Goal: Consume media (video, audio): Consume media (video, audio)

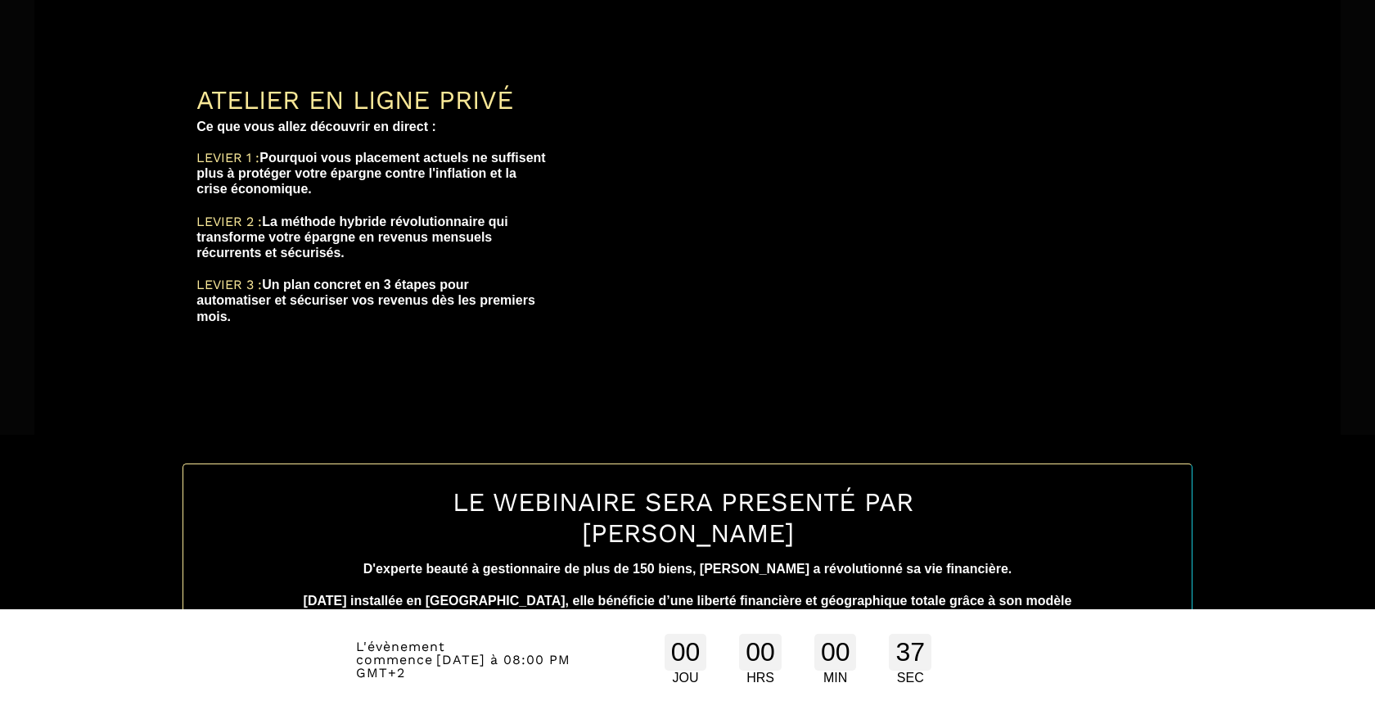
scroll to position [304, 0]
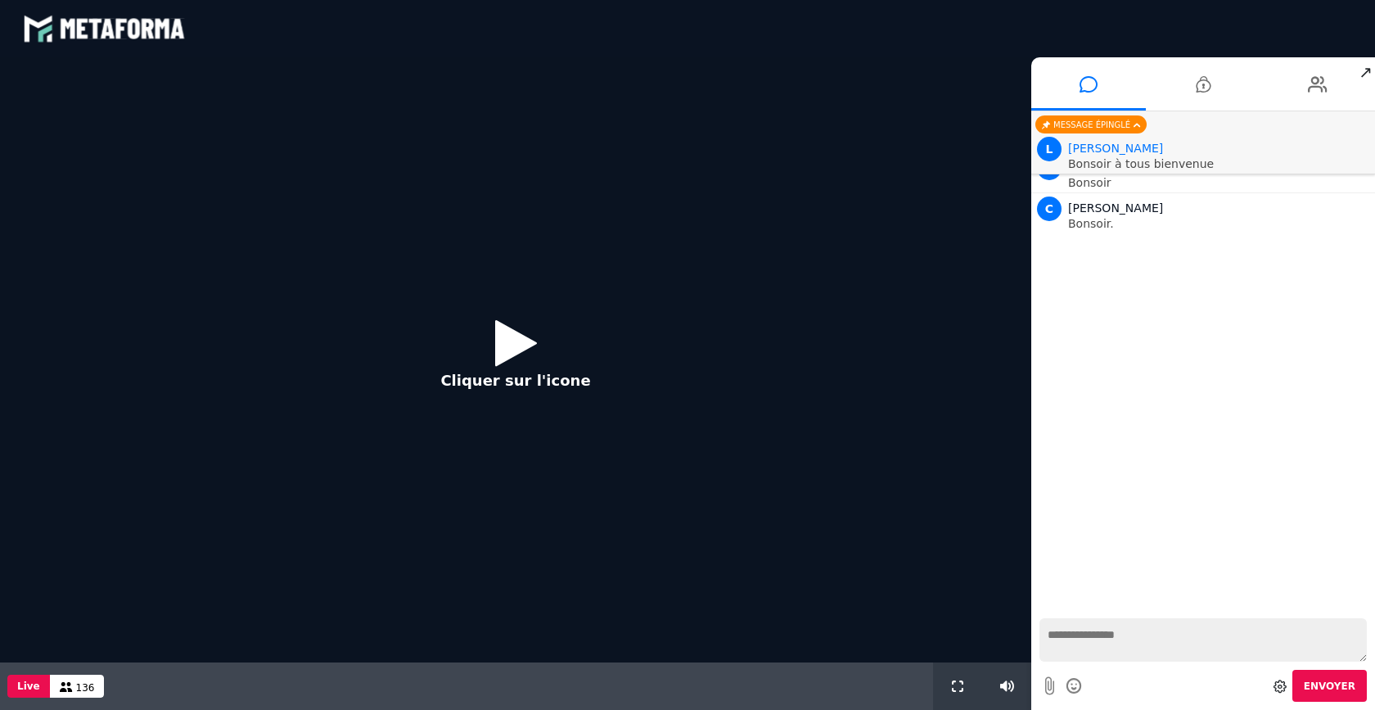
click at [508, 381] on p "Cliquer sur l'icone" at bounding box center [515, 380] width 150 height 22
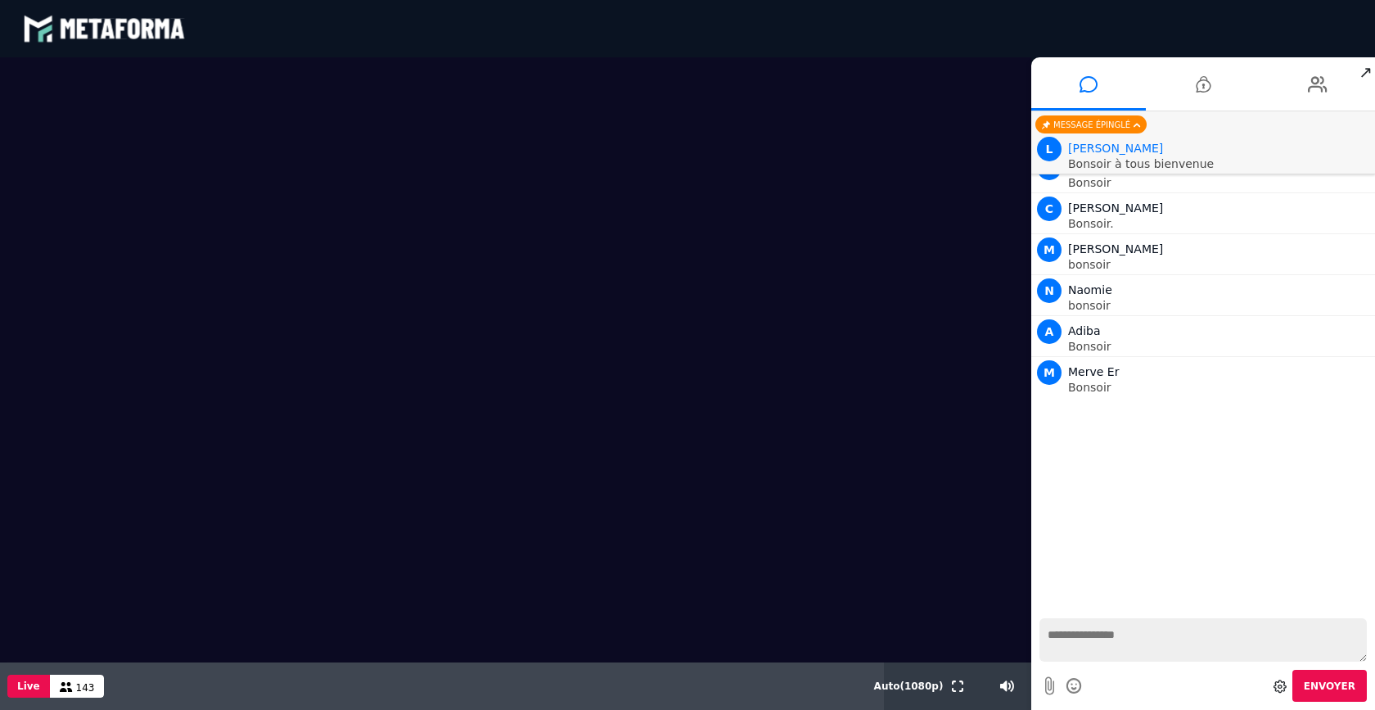
click at [1089, 636] on textarea at bounding box center [1203, 639] width 327 height 43
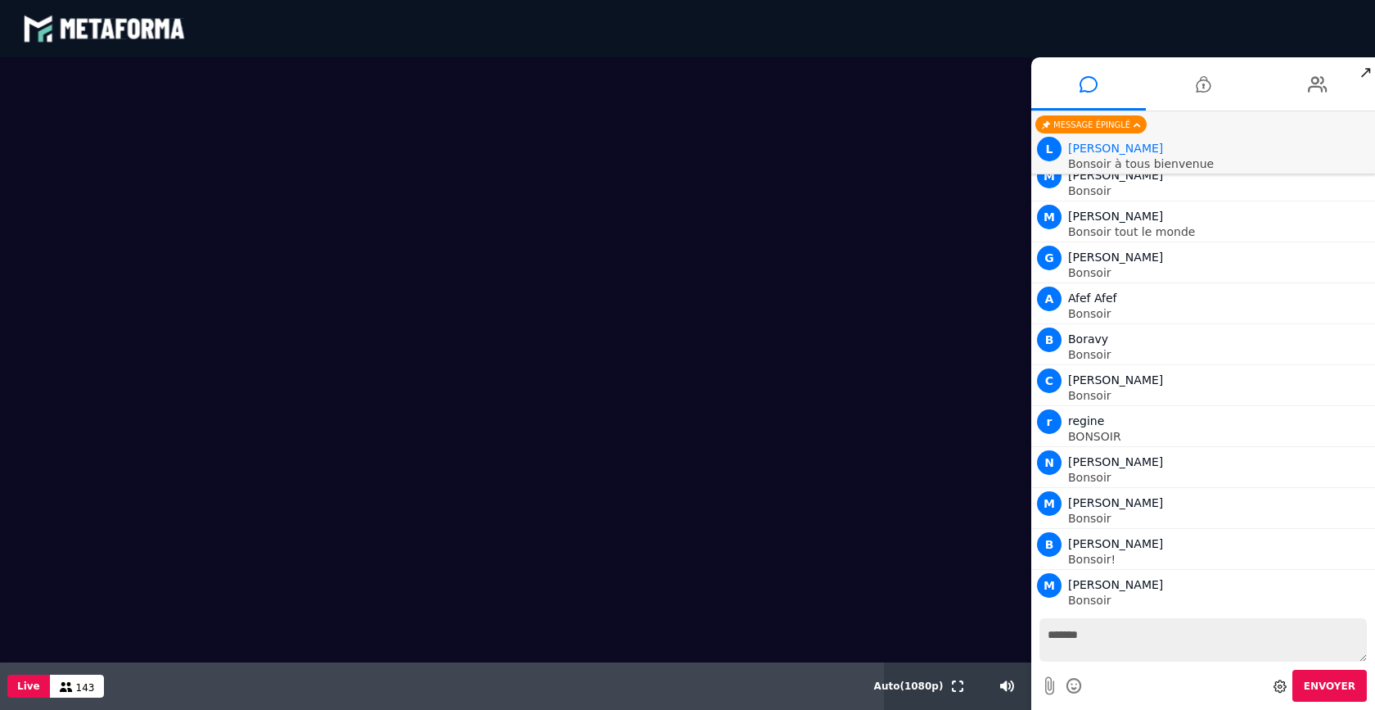
type textarea "*******"
type textarea "**********"
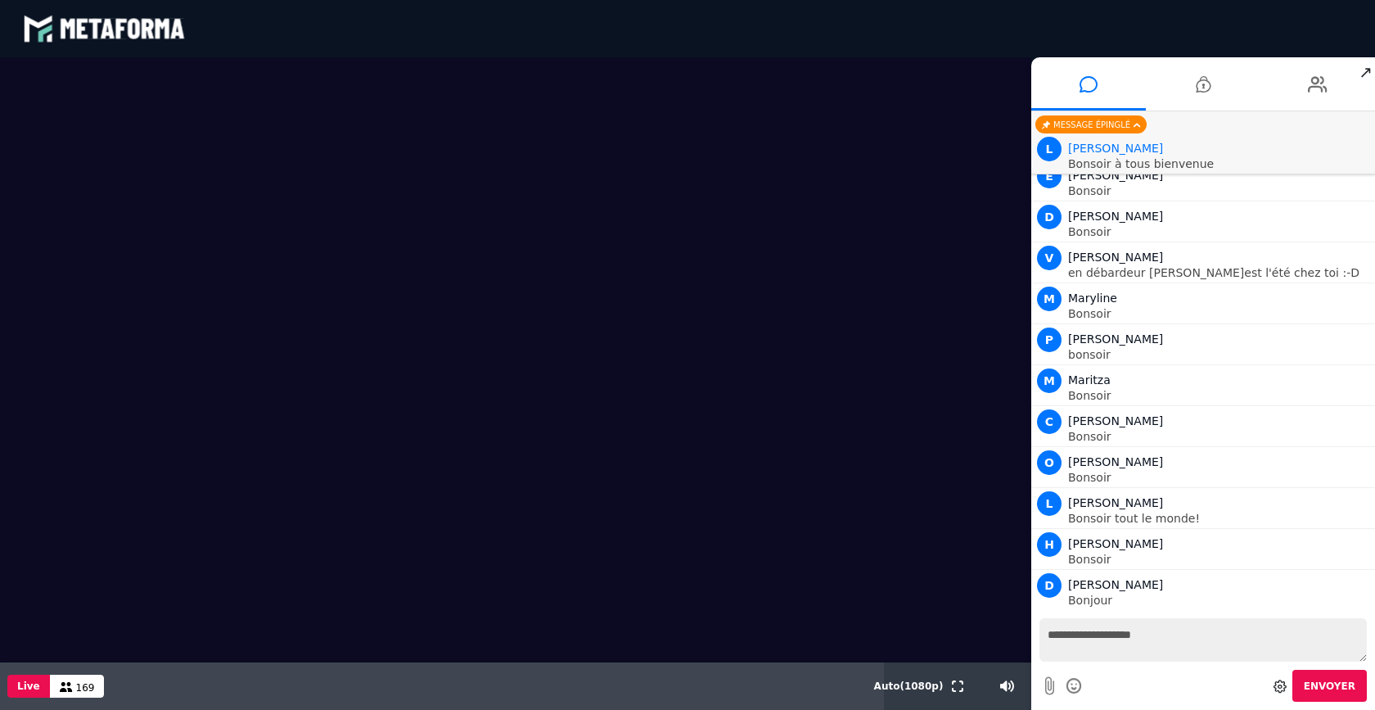
click at [1130, 638] on textarea "**********" at bounding box center [1203, 639] width 327 height 43
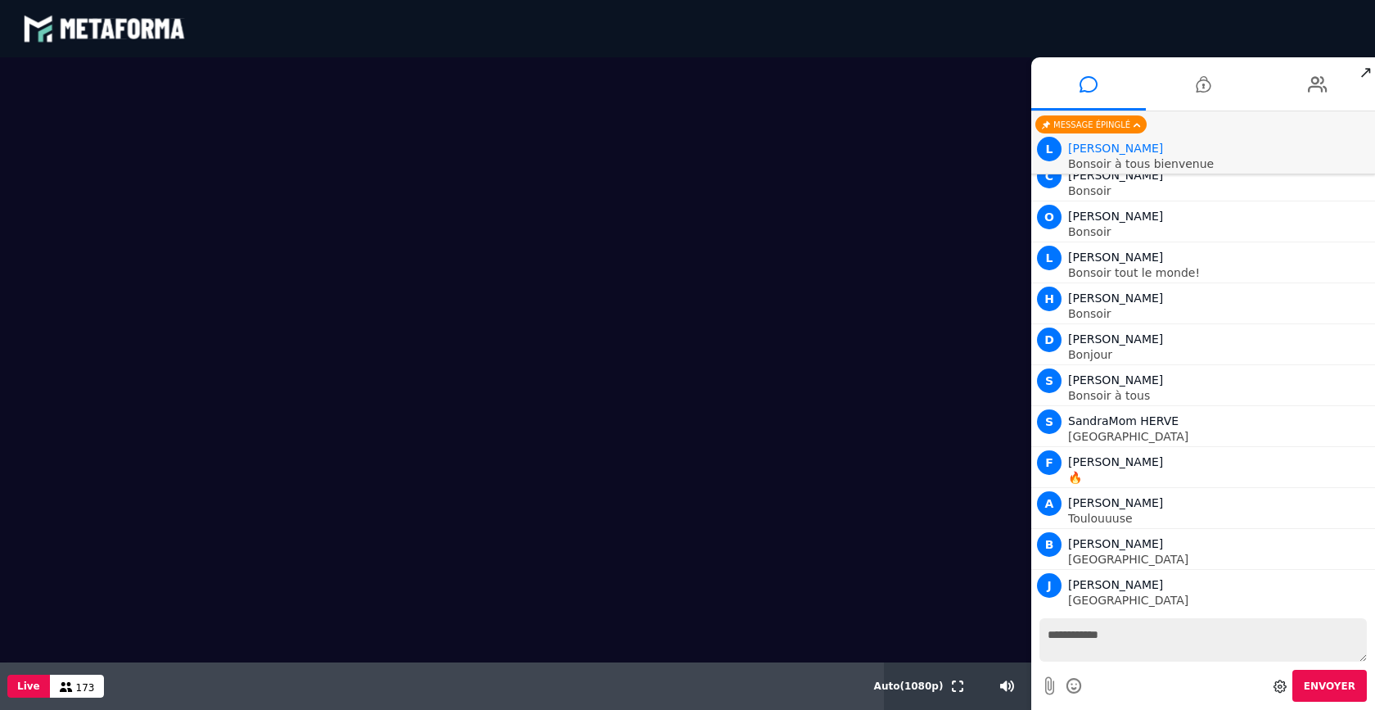
scroll to position [2980, 0]
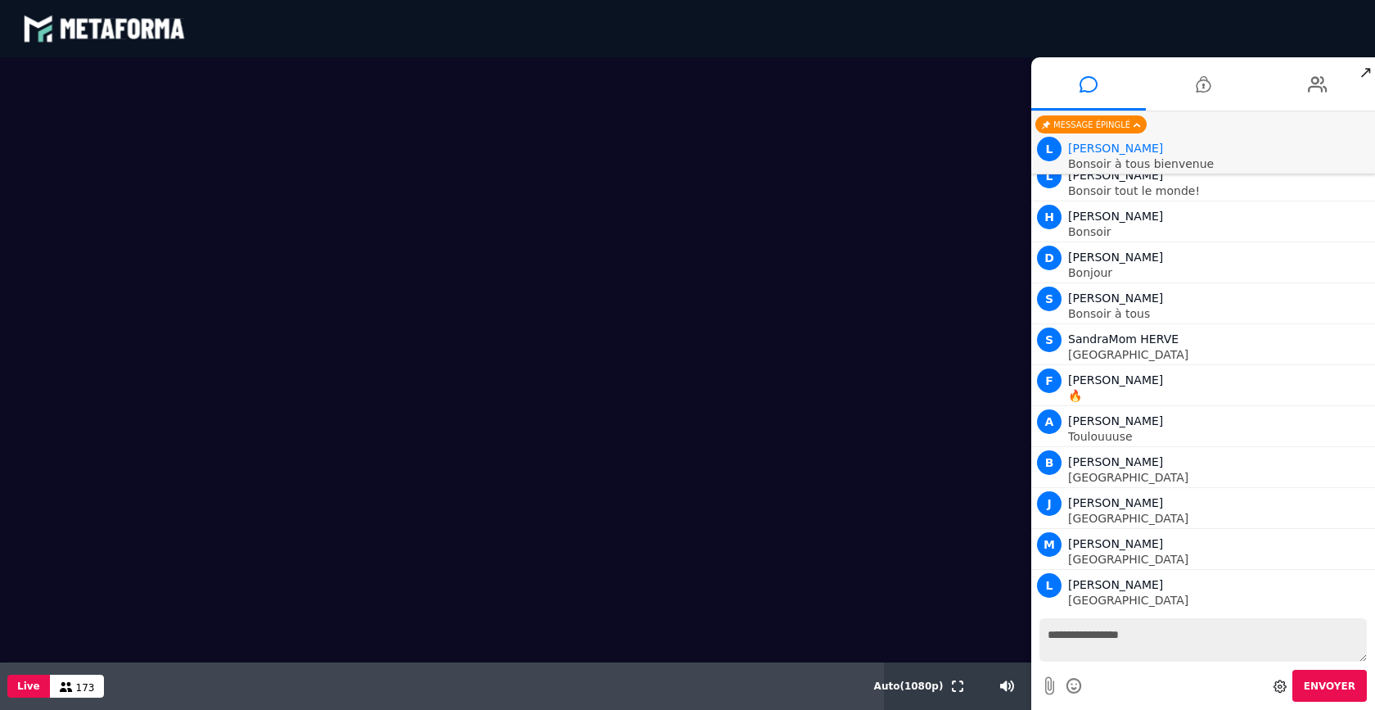
type textarea "**********"
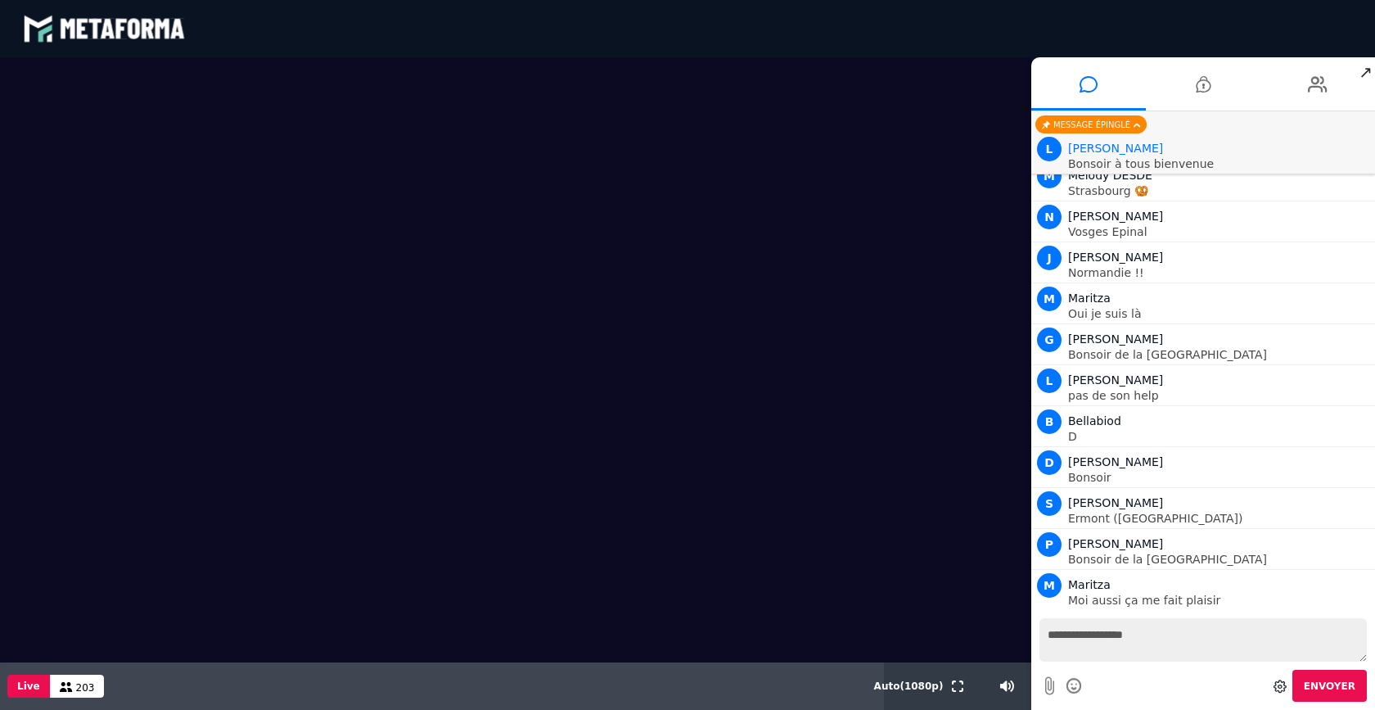
scroll to position [6991, 0]
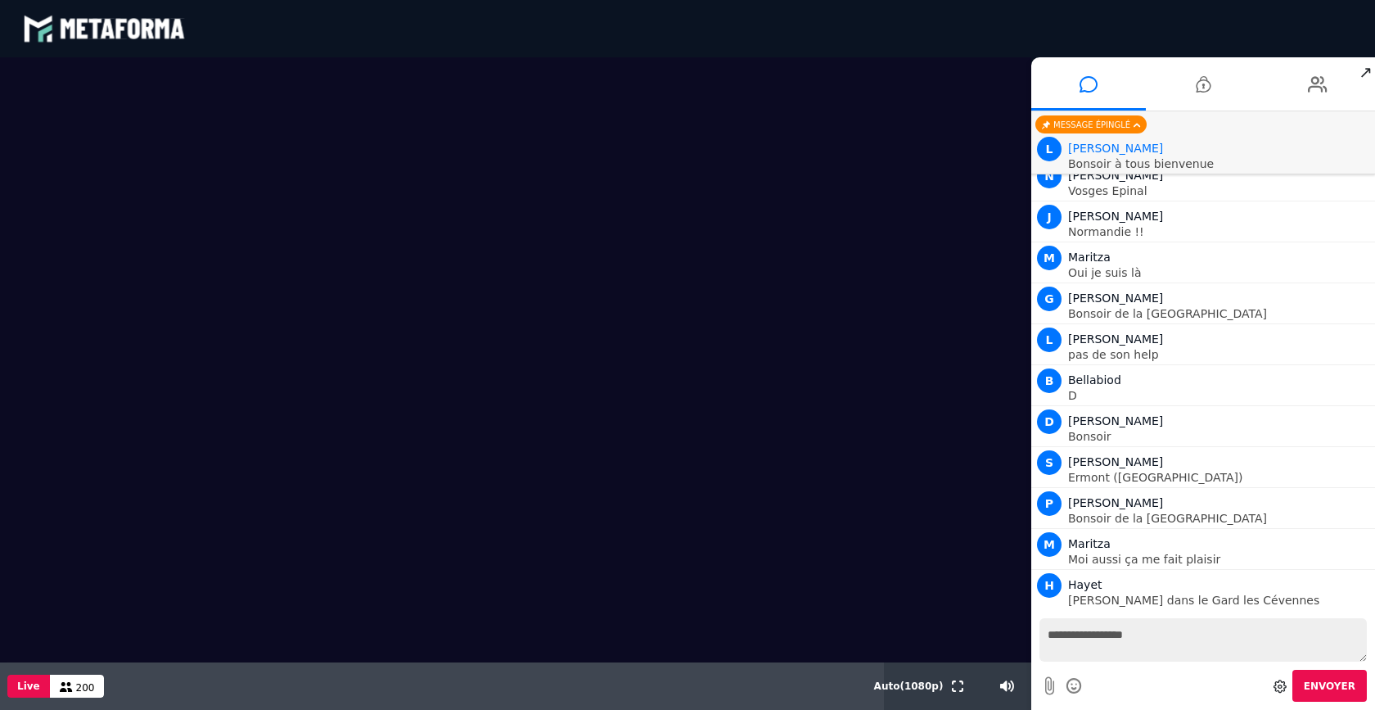
click at [1154, 636] on textarea "**********" at bounding box center [1203, 639] width 327 height 43
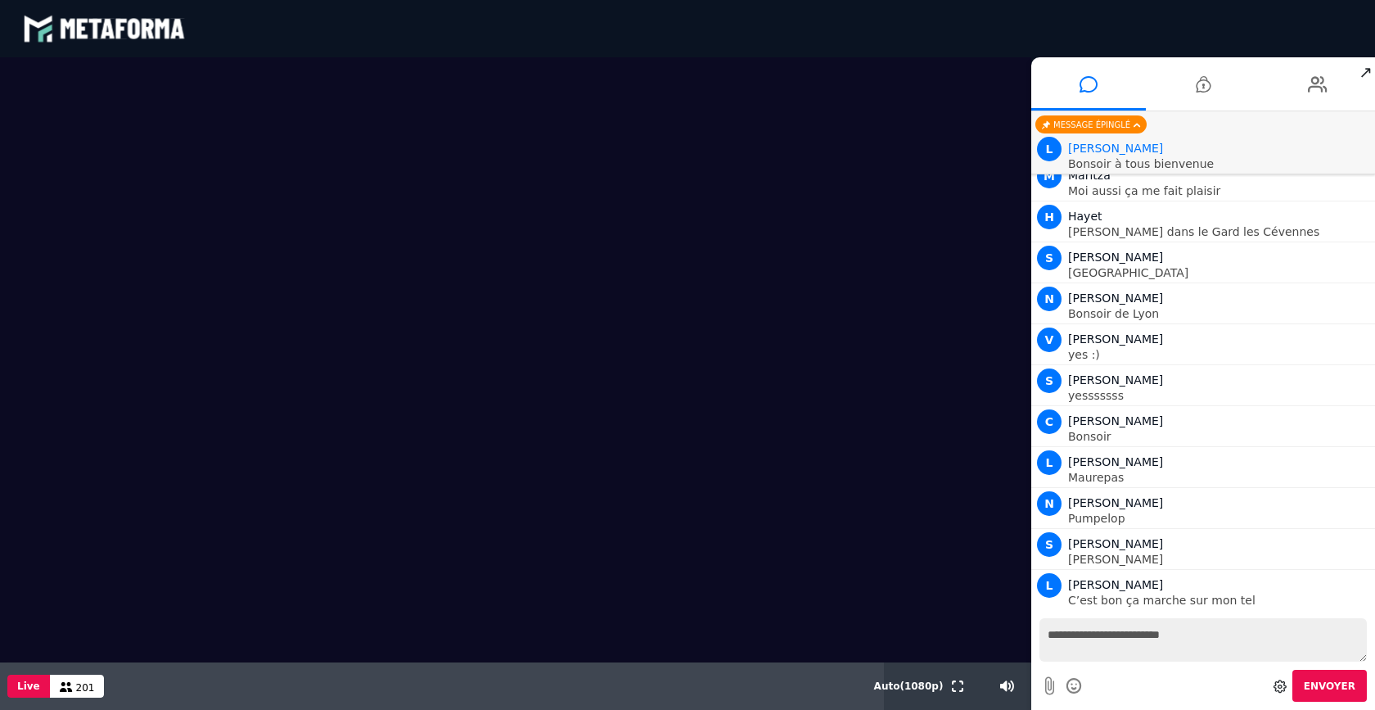
scroll to position [7400, 0]
type textarea "**********"
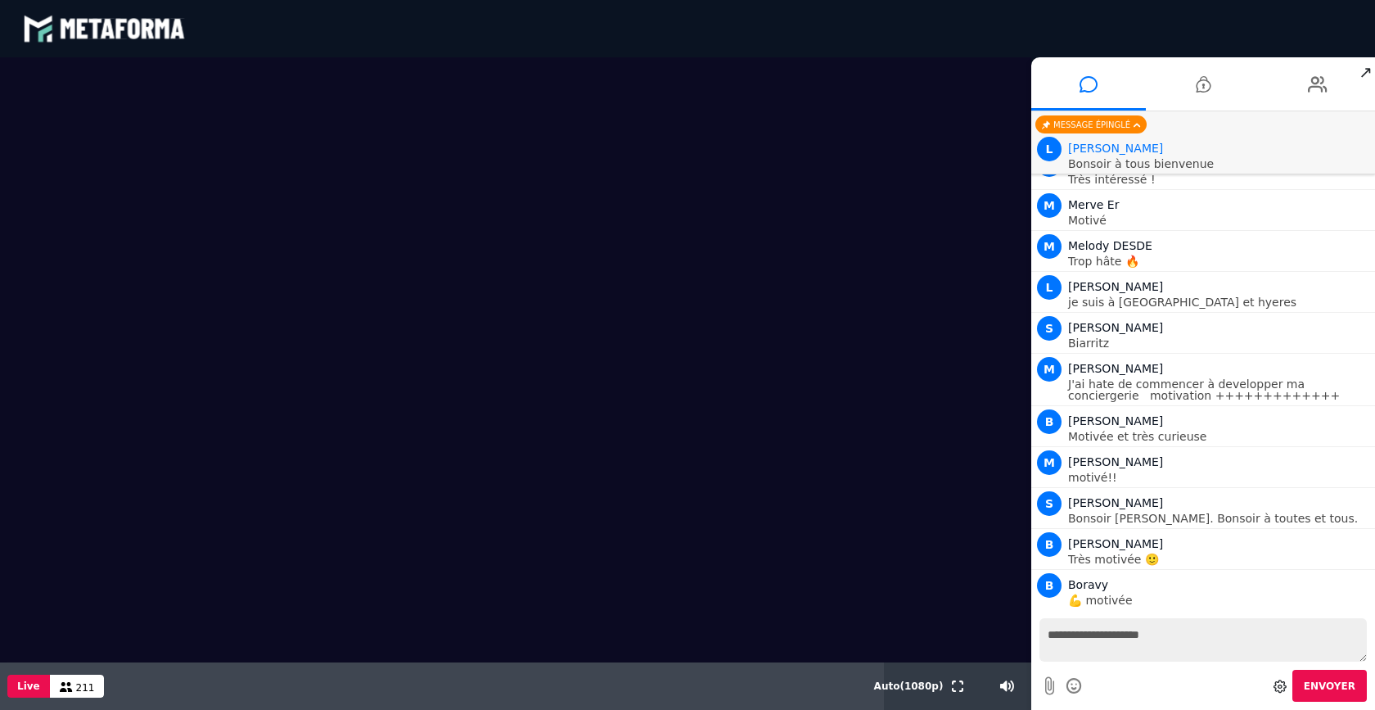
scroll to position [8026, 0]
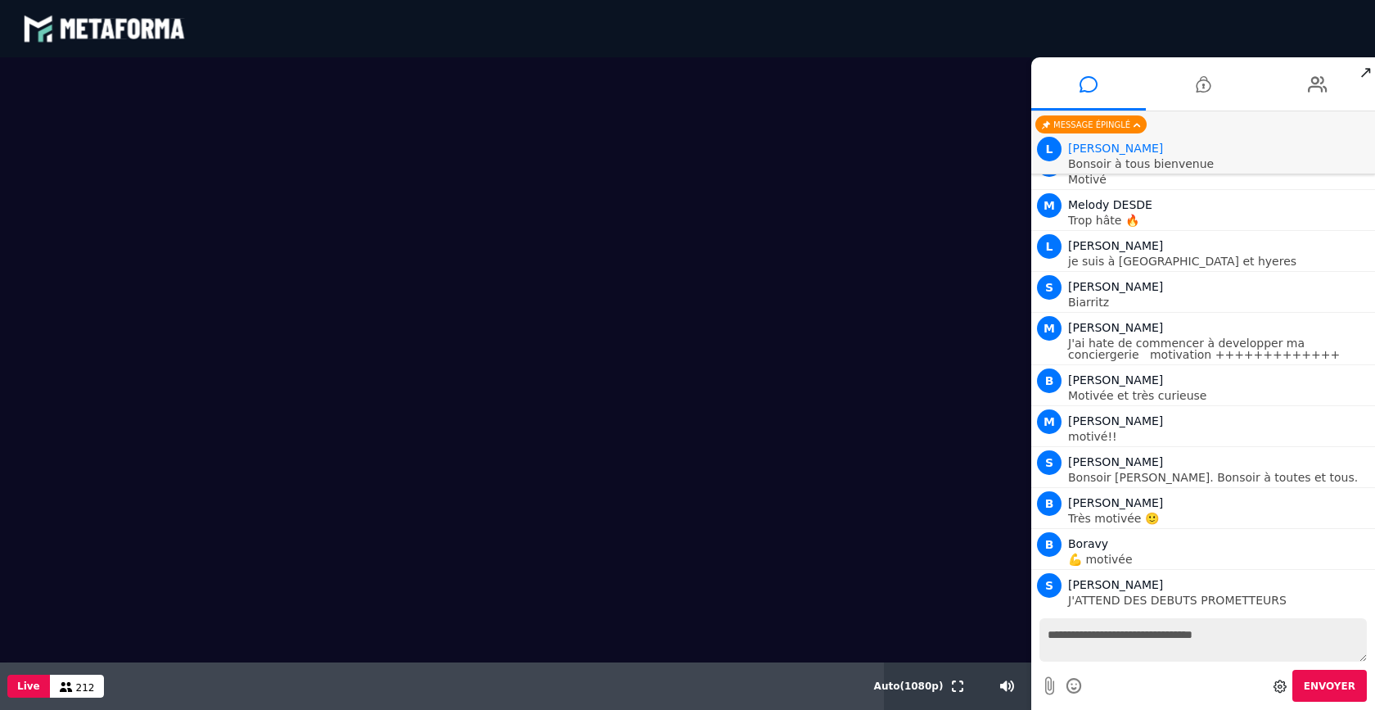
type textarea "**********"
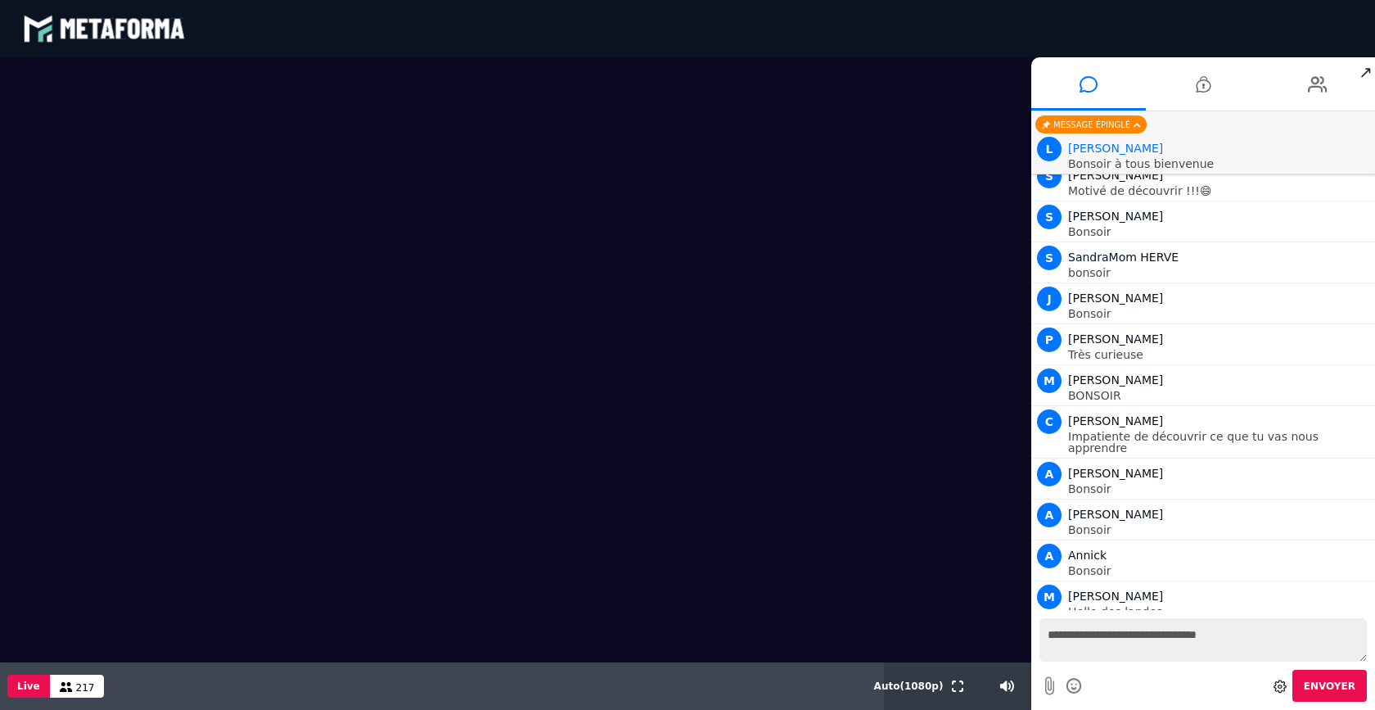
scroll to position [8763, 0]
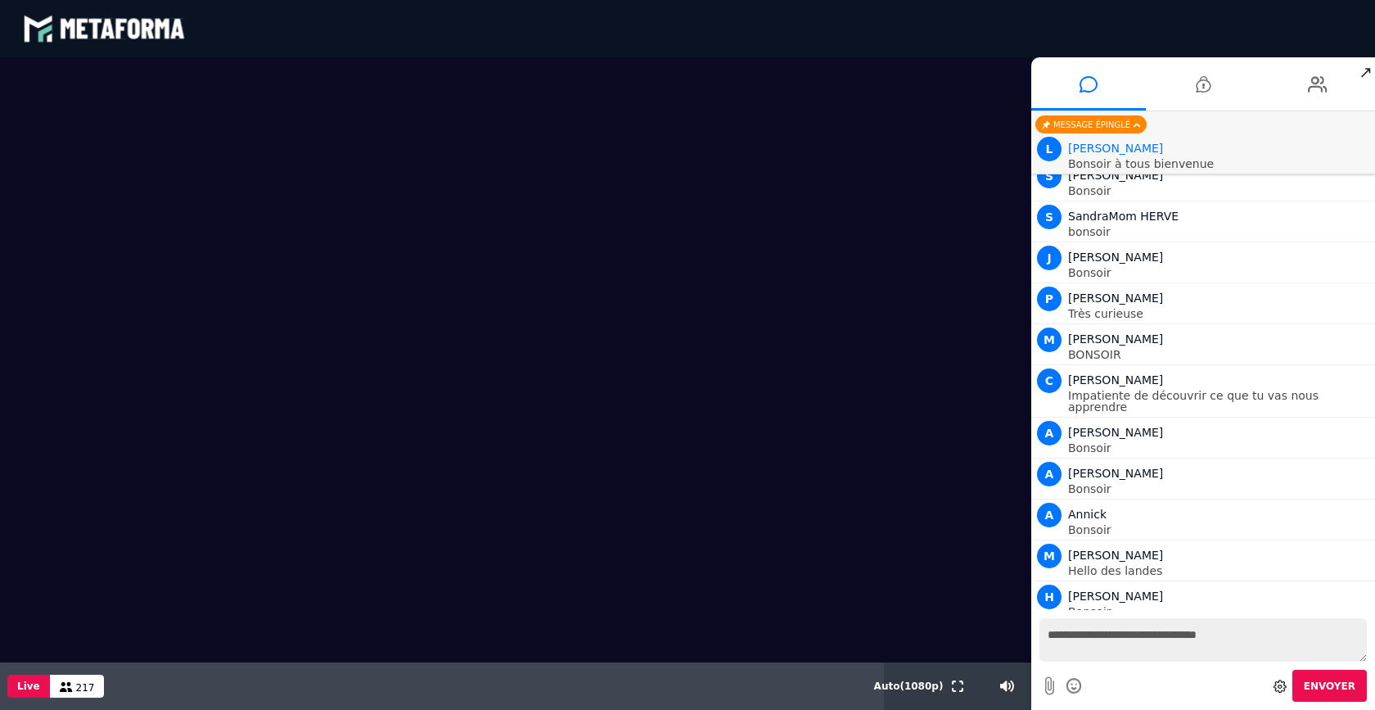
click at [1366, 67] on span "↗" at bounding box center [1365, 71] width 19 height 29
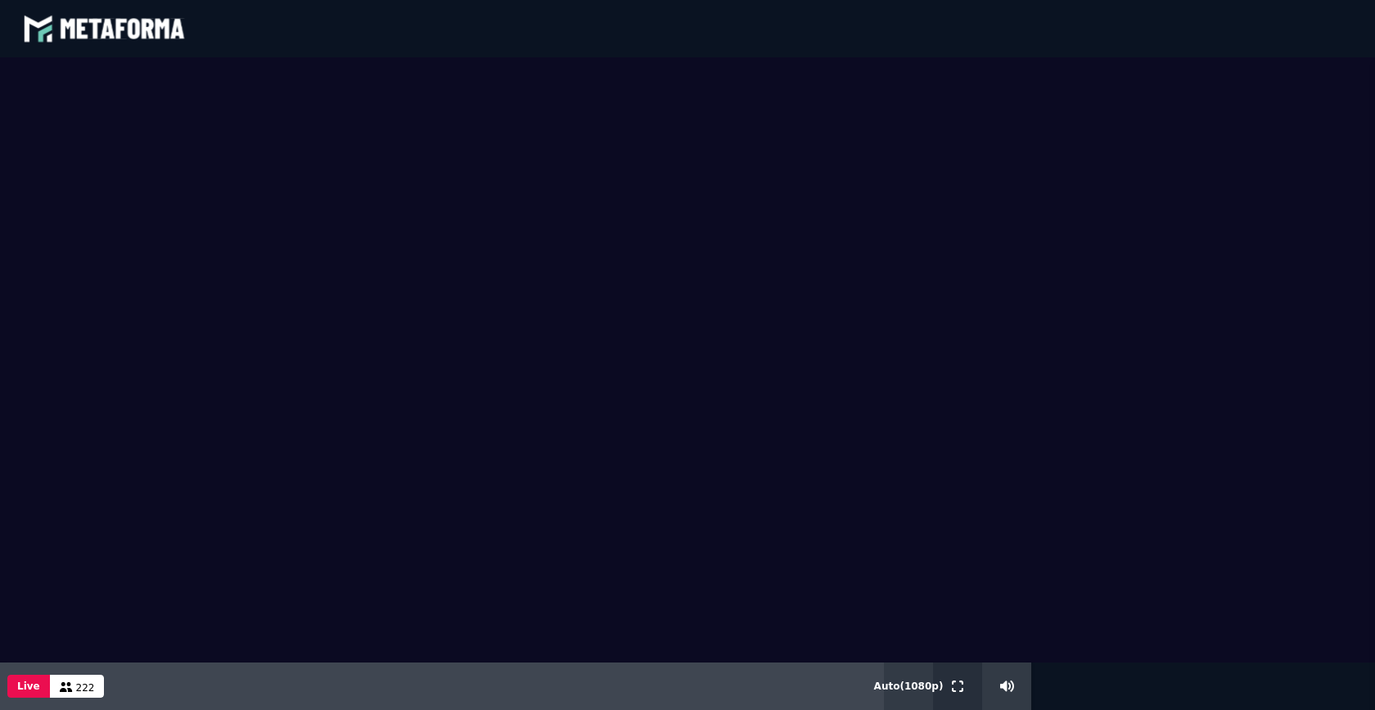
click at [957, 688] on icon at bounding box center [957, 685] width 11 height 11
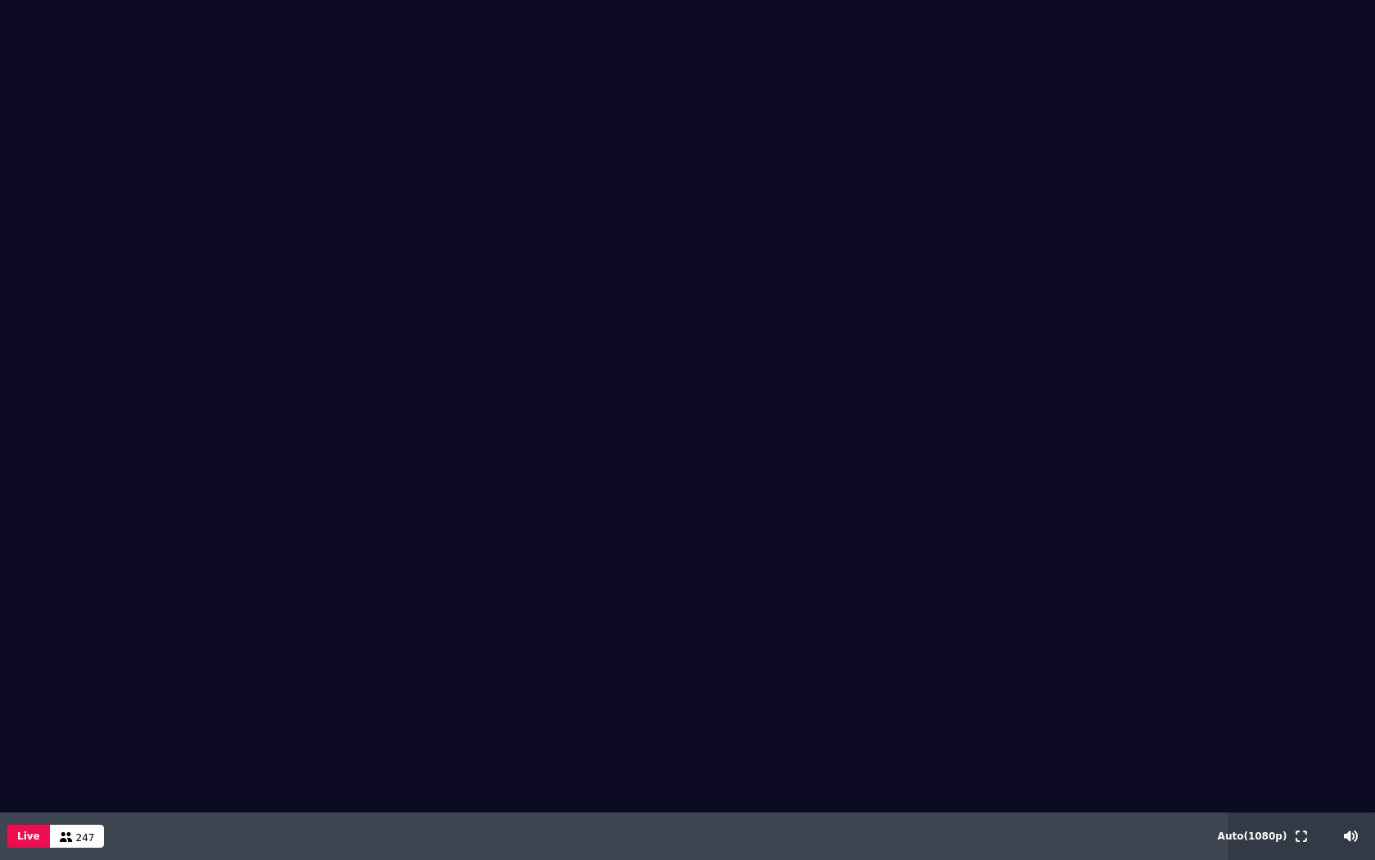
click at [1015, 709] on div "Live 247" at bounding box center [614, 835] width 1228 height 47
click at [76, 709] on span "247" at bounding box center [85, 837] width 19 height 11
click at [60, 709] on icon at bounding box center [66, 837] width 13 height 10
click at [133, 709] on div "Live 247" at bounding box center [614, 835] width 1228 height 47
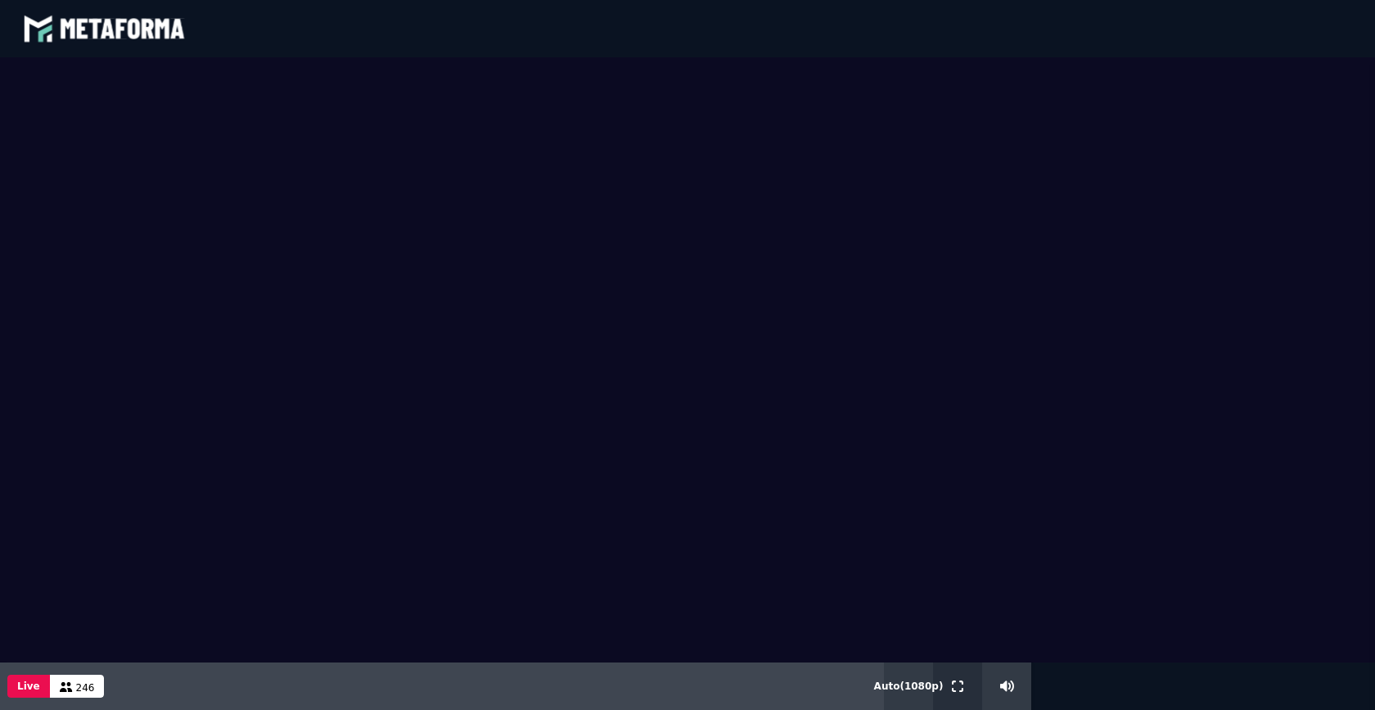
click at [957, 684] on icon at bounding box center [957, 685] width 11 height 11
click at [1022, 347] on video at bounding box center [687, 359] width 1375 height 605
click at [1374, 298] on html "EN BR DE HI JA ES" at bounding box center [687, 355] width 1375 height 710
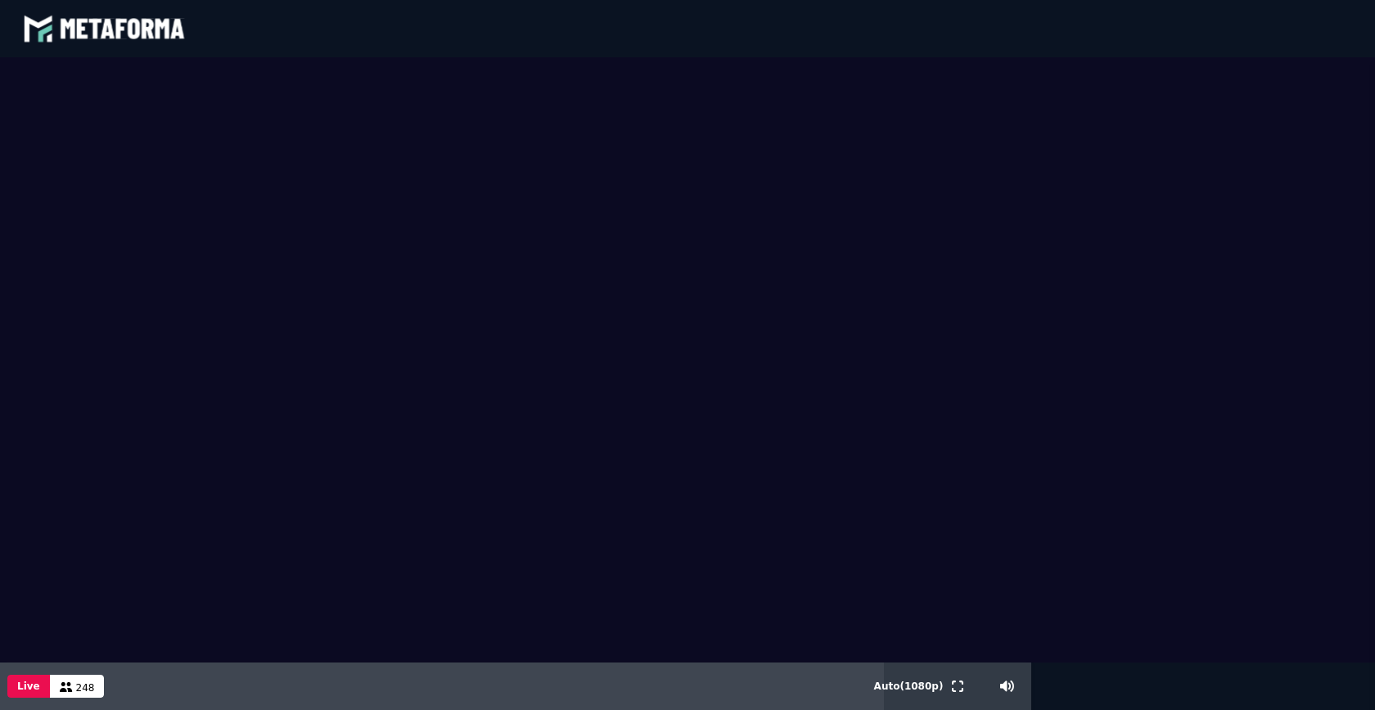
click at [1323, 472] on video at bounding box center [687, 359] width 1375 height 605
click at [1148, 233] on video at bounding box center [687, 359] width 1375 height 605
click at [249, 535] on video at bounding box center [687, 359] width 1375 height 605
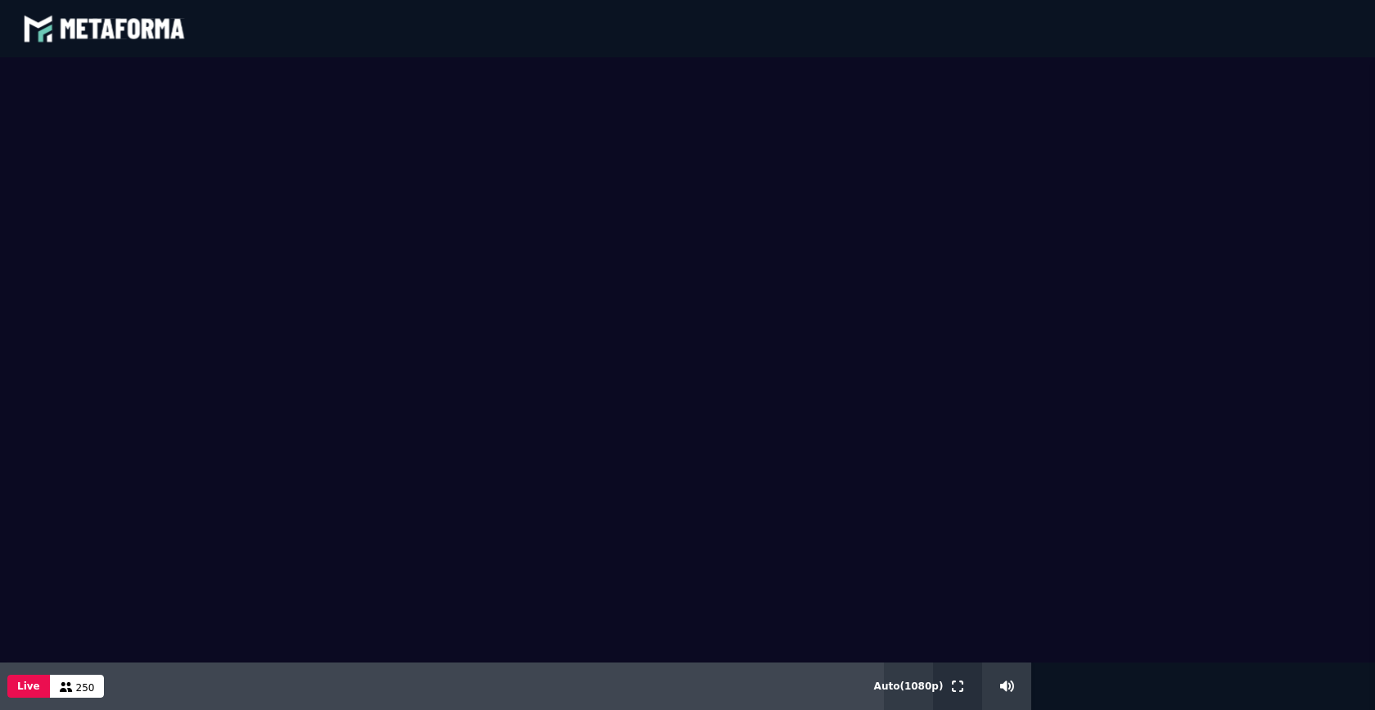
click at [955, 688] on icon at bounding box center [957, 685] width 11 height 11
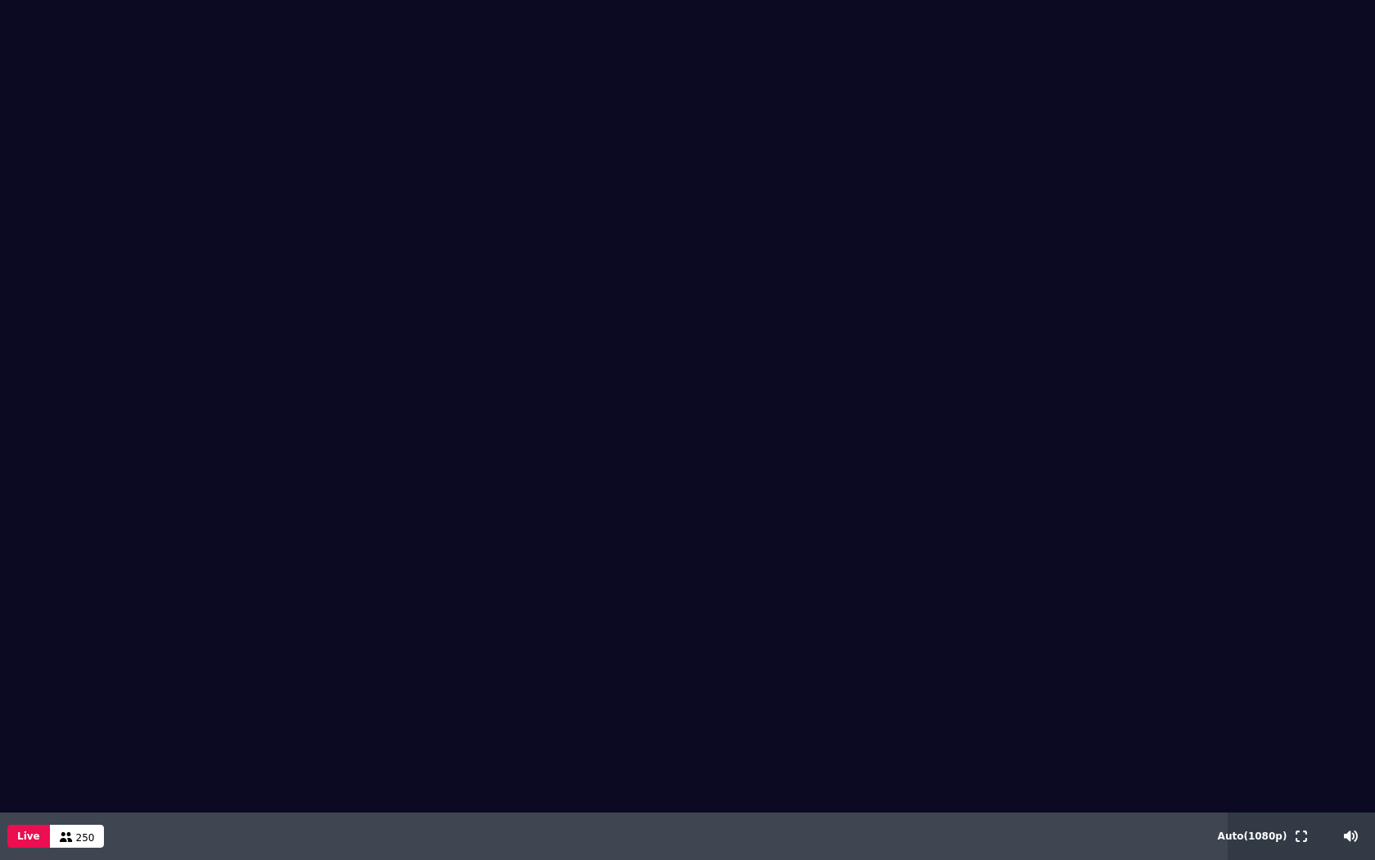
click at [118, 81] on video at bounding box center [687, 406] width 1375 height 812
click at [140, 105] on video at bounding box center [687, 406] width 1375 height 812
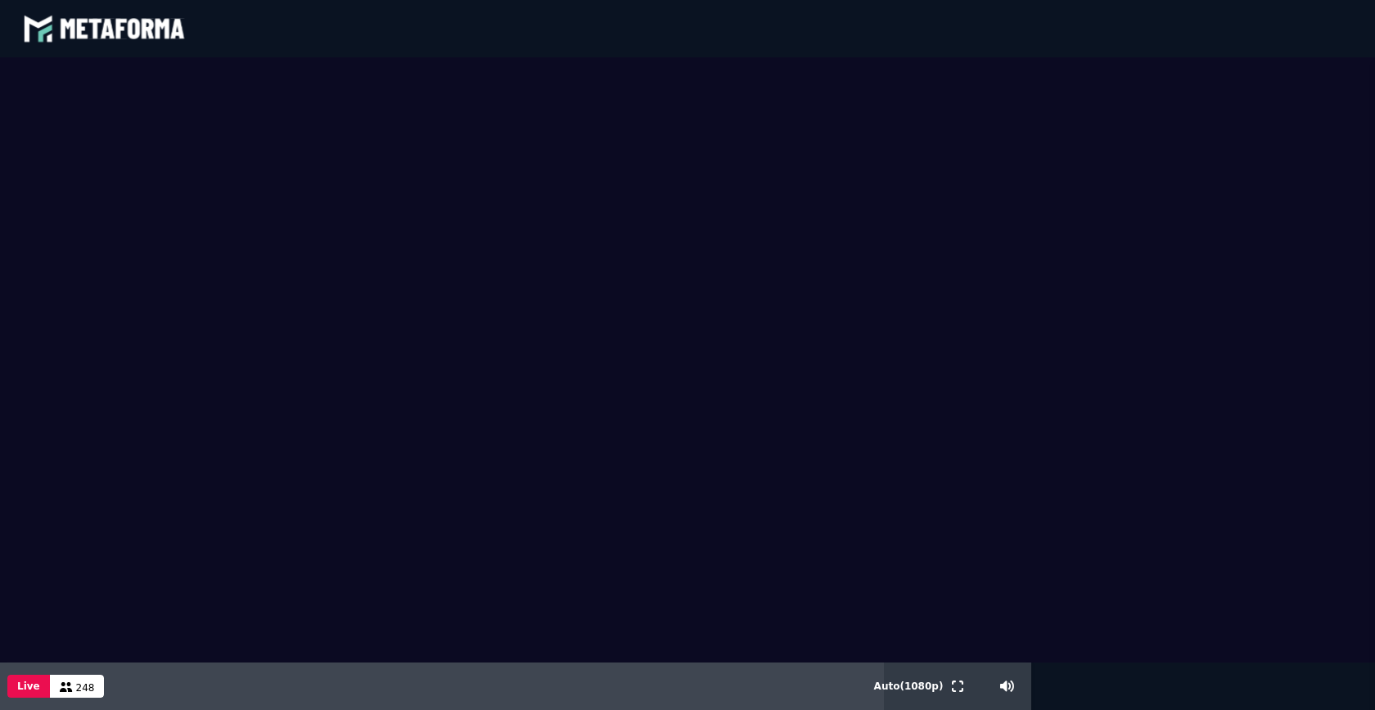
click at [1296, 625] on video at bounding box center [687, 359] width 1375 height 605
click at [1311, 587] on video at bounding box center [687, 359] width 1375 height 605
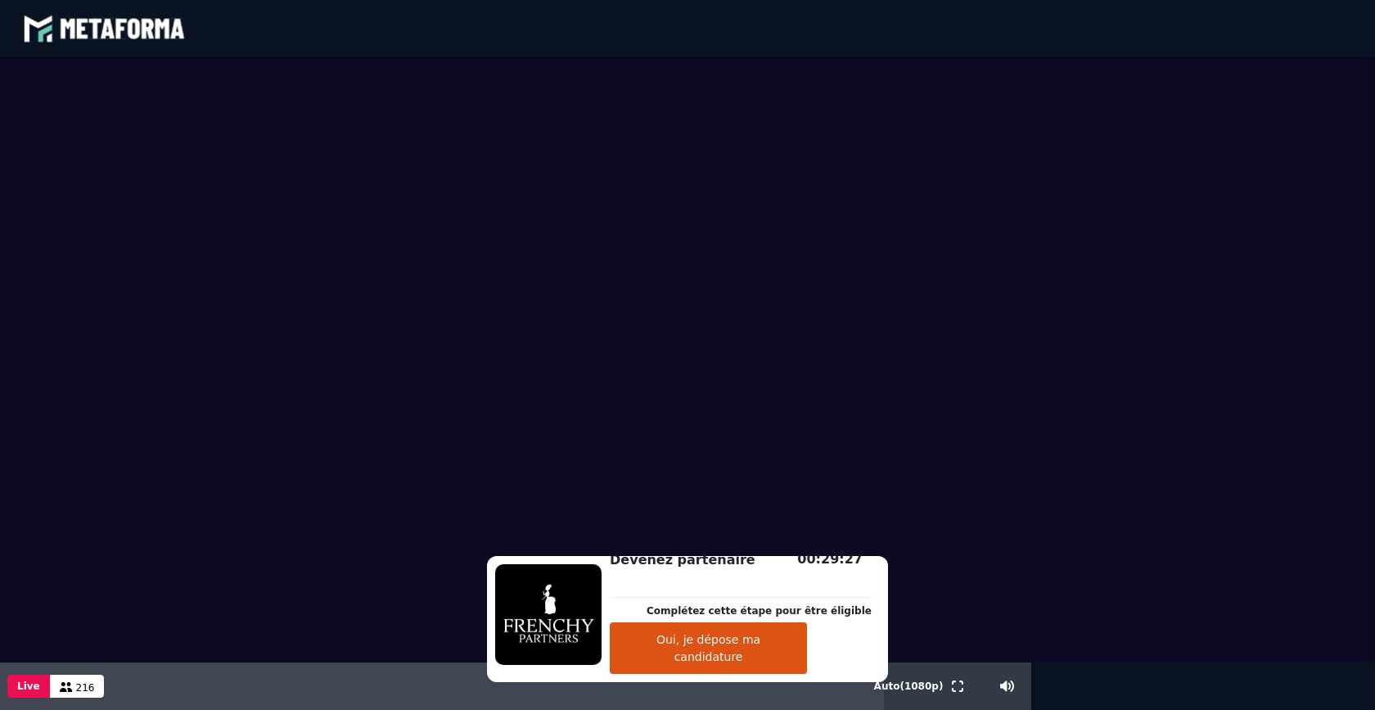
click at [726, 660] on button "Oui, je dépose ma candidature" at bounding box center [708, 648] width 197 height 52
click at [183, 375] on video at bounding box center [687, 359] width 1375 height 605
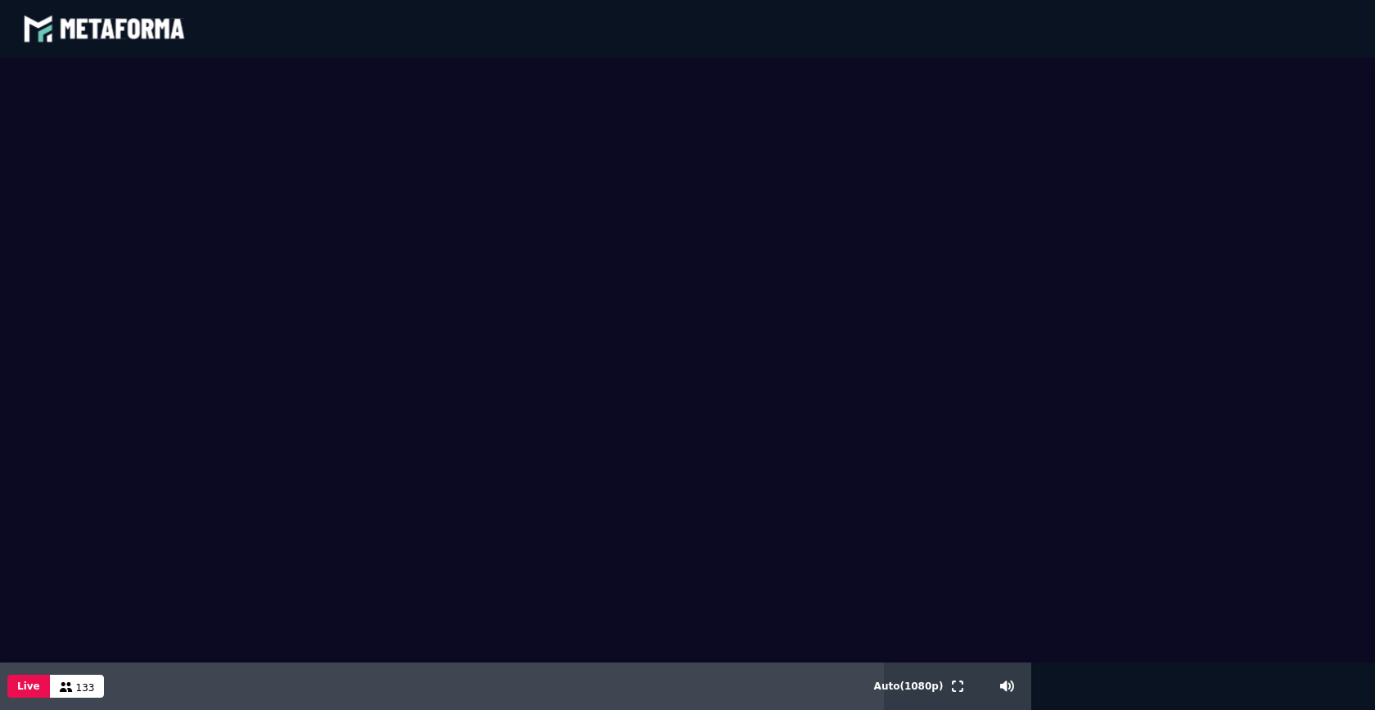
scroll to position [21748, 0]
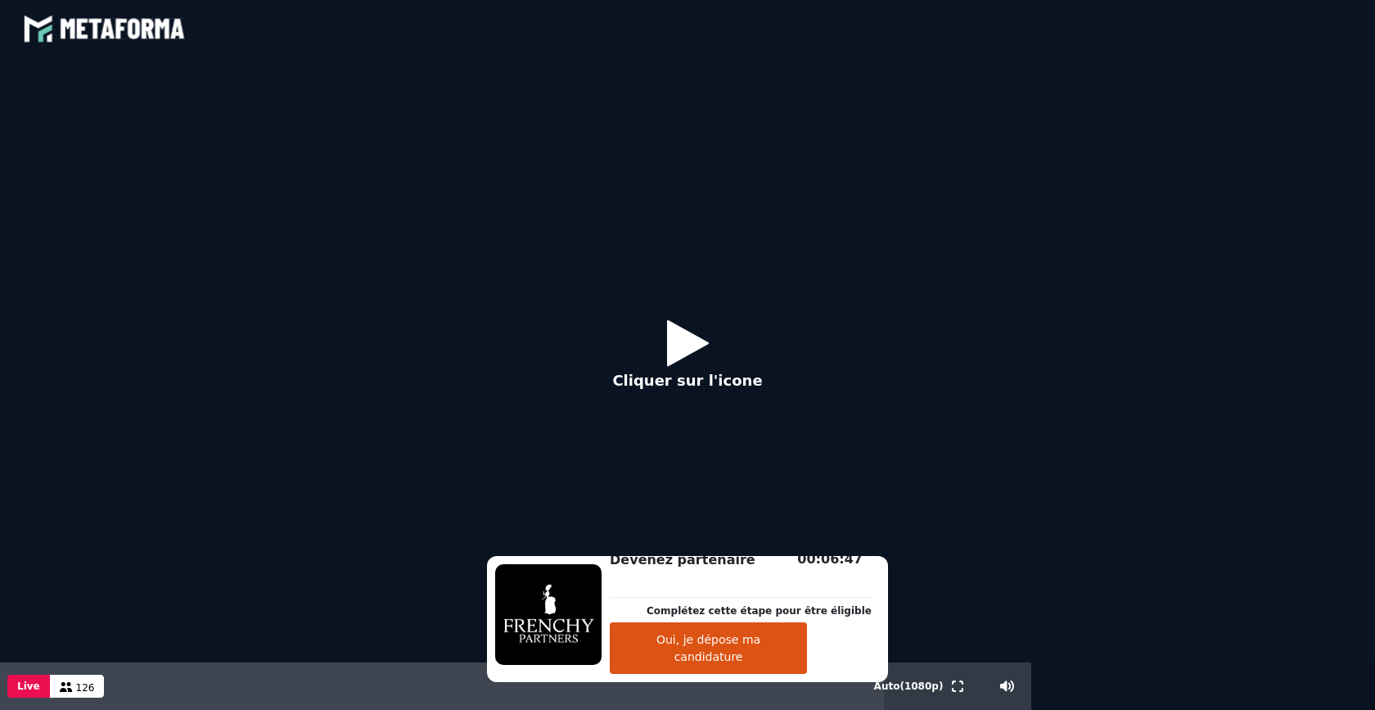
click at [715, 377] on p "Cliquer sur l'icone" at bounding box center [687, 380] width 150 height 22
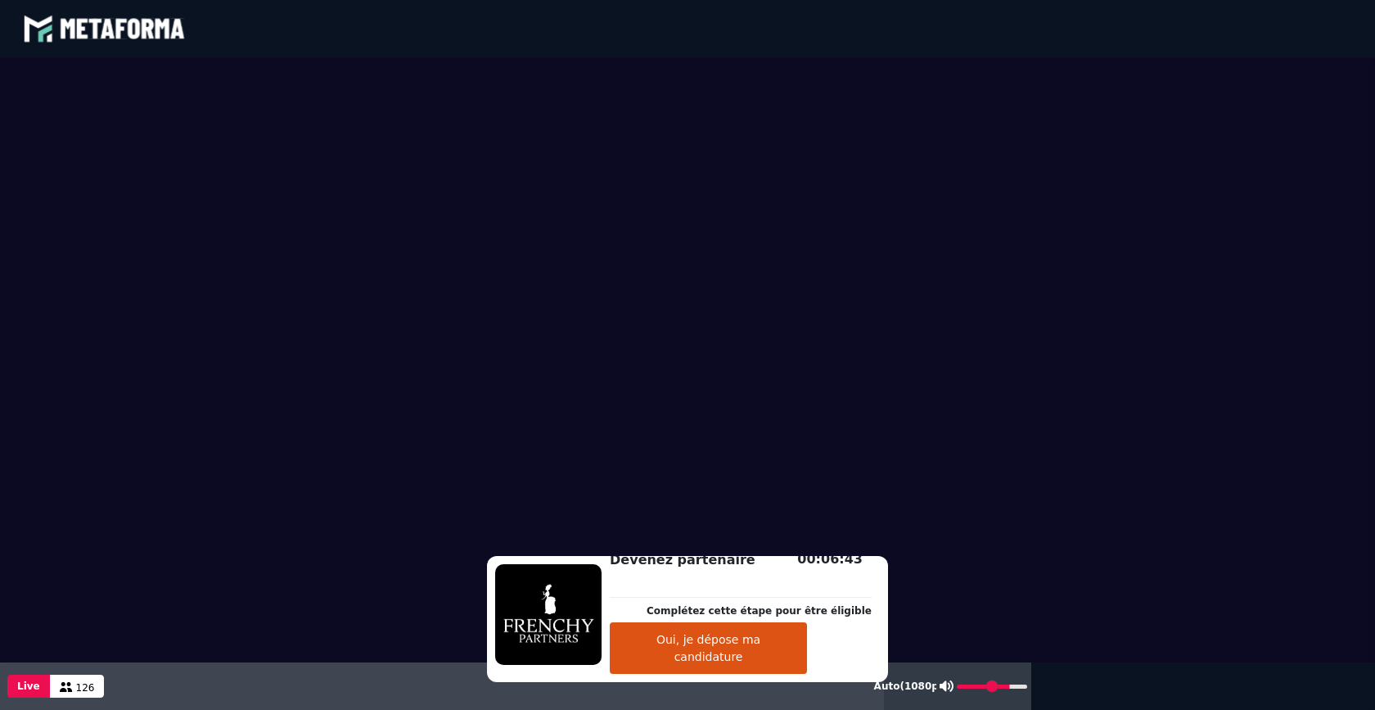
click at [1009, 687] on input "range" at bounding box center [992, 686] width 70 height 4
type input "**"
click at [1000, 687] on input "range" at bounding box center [992, 686] width 70 height 4
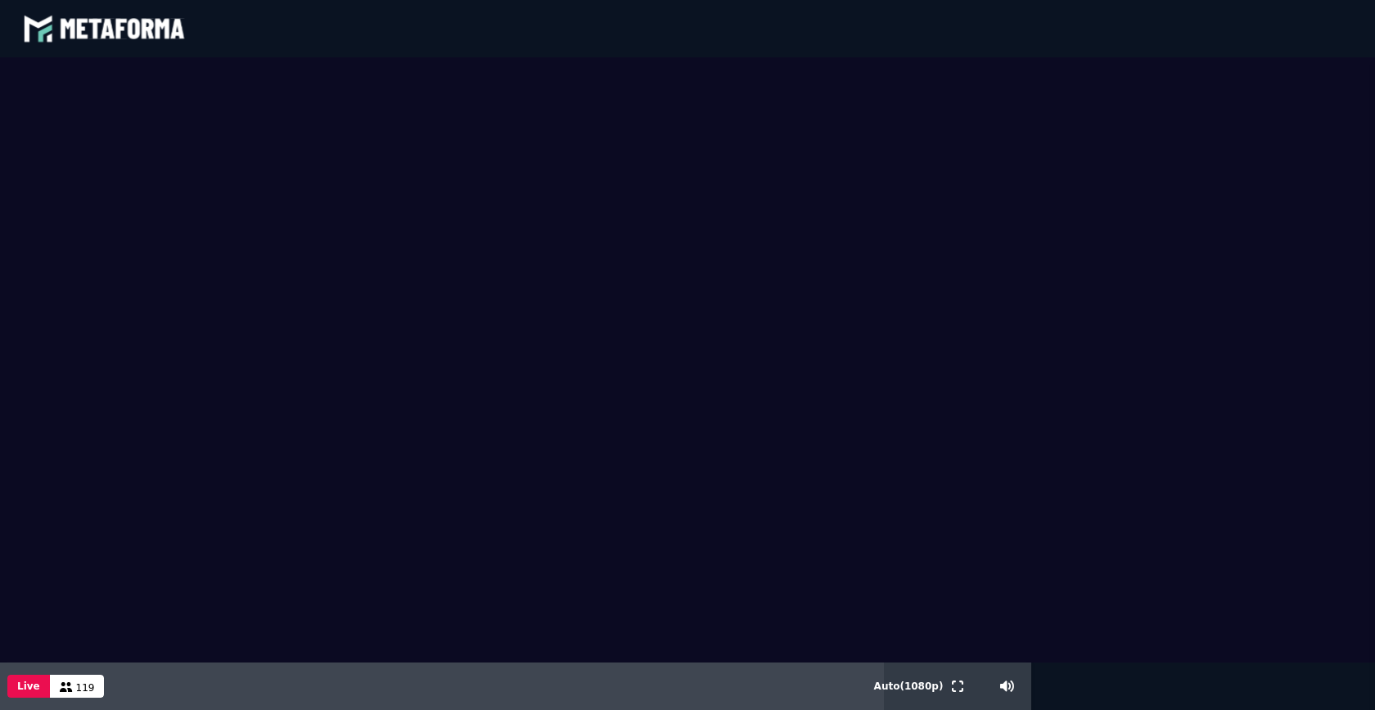
scroll to position [21975, 0]
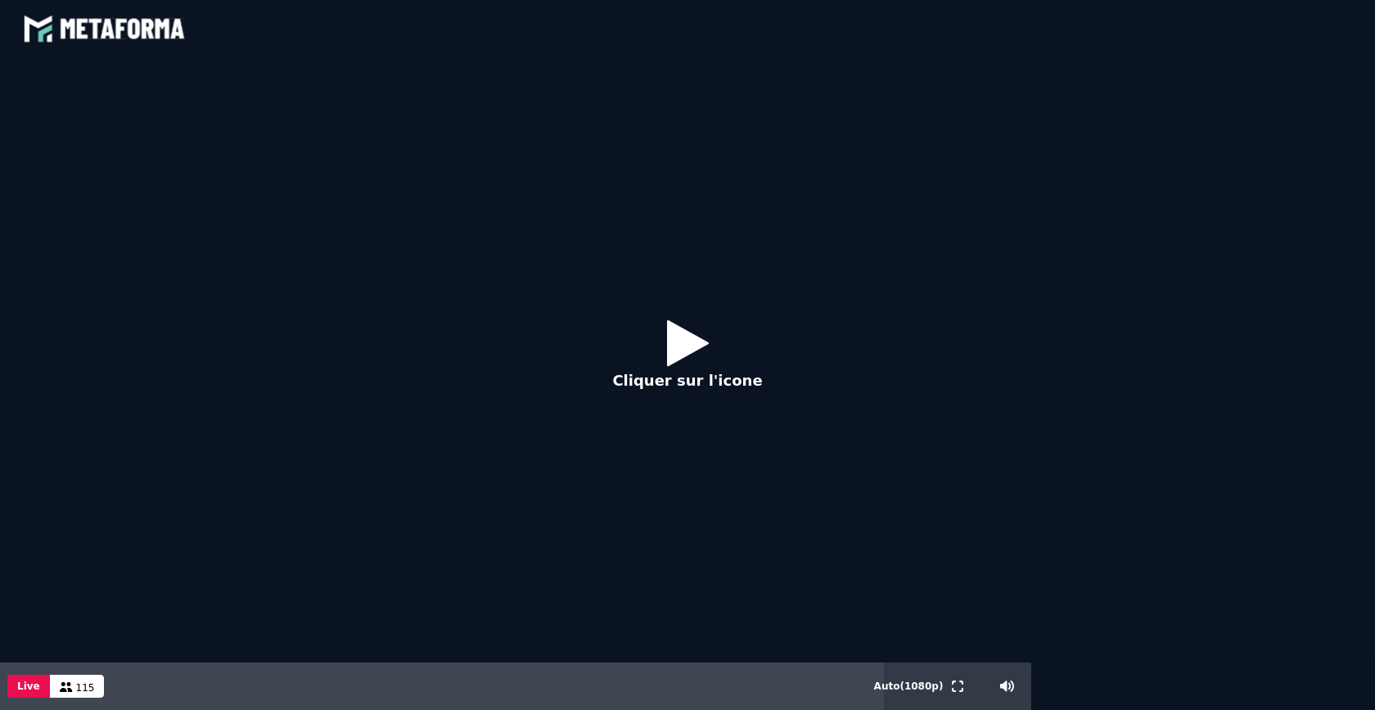
click at [680, 384] on p "Cliquer sur l'icone" at bounding box center [687, 380] width 150 height 22
click at [681, 381] on p "Cliquer sur l'icone" at bounding box center [687, 380] width 150 height 22
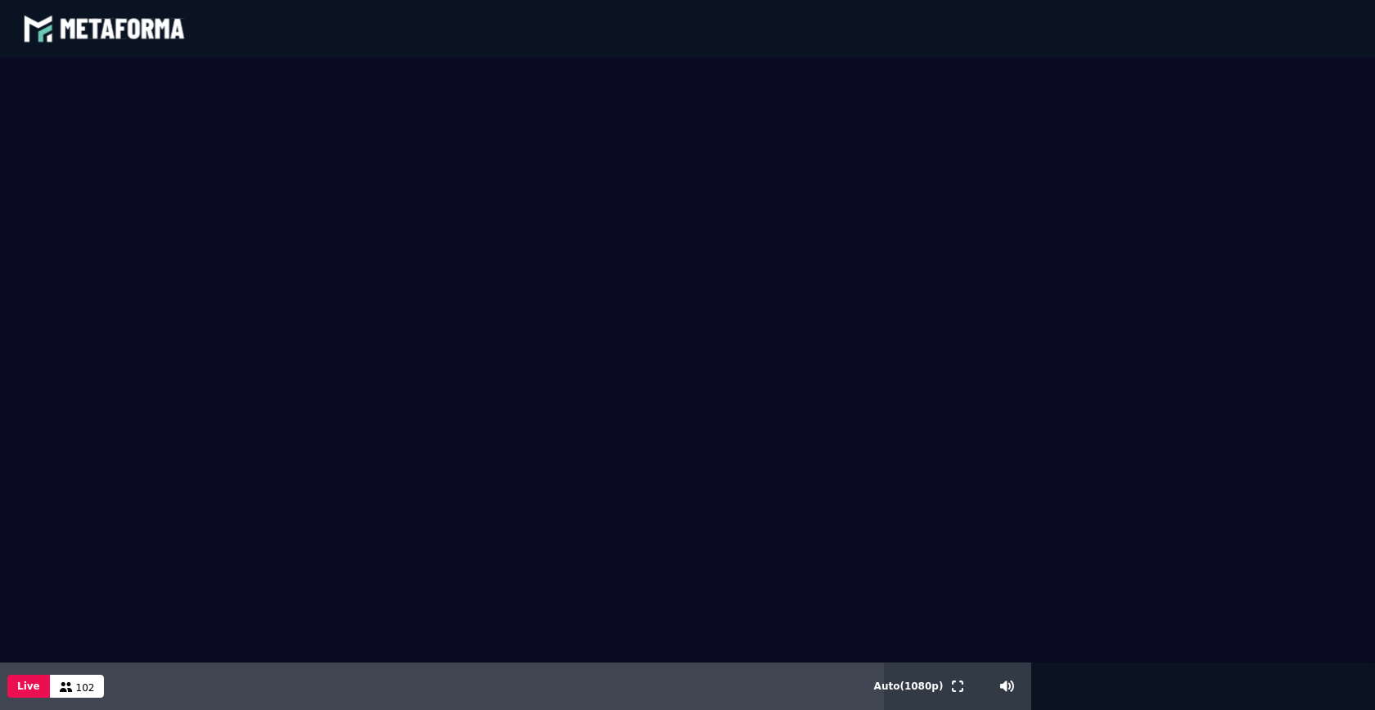
scroll to position [23632, 0]
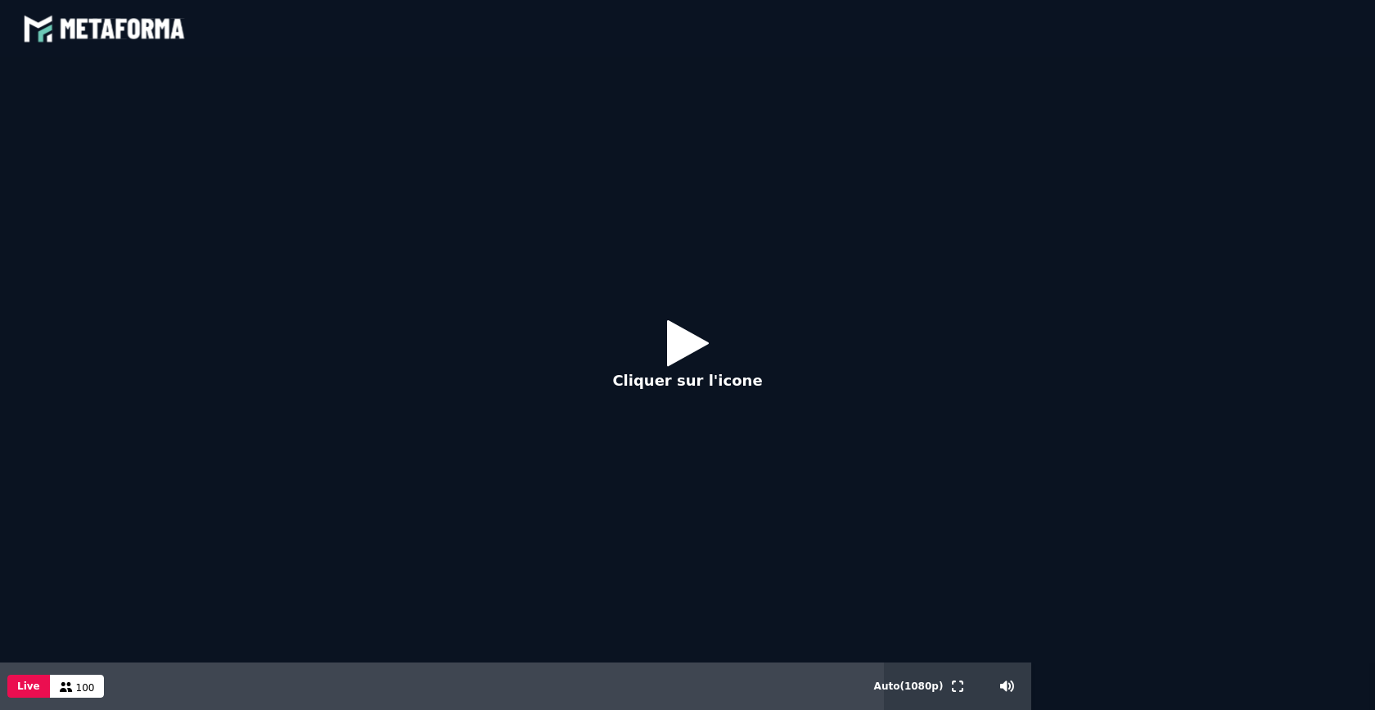
click at [687, 380] on p "Cliquer sur l'icone" at bounding box center [687, 380] width 150 height 22
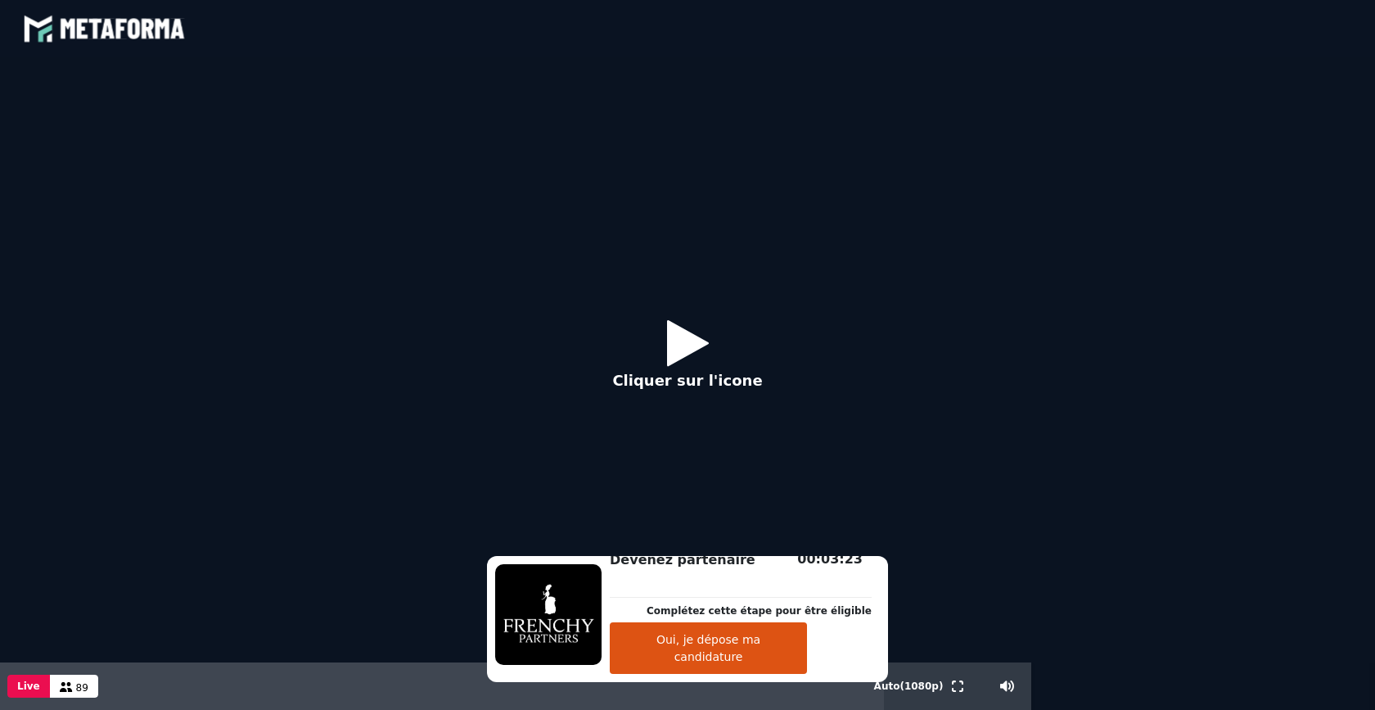
scroll to position [24251, 0]
click at [694, 381] on p "Cliquer sur l'icone" at bounding box center [687, 380] width 150 height 22
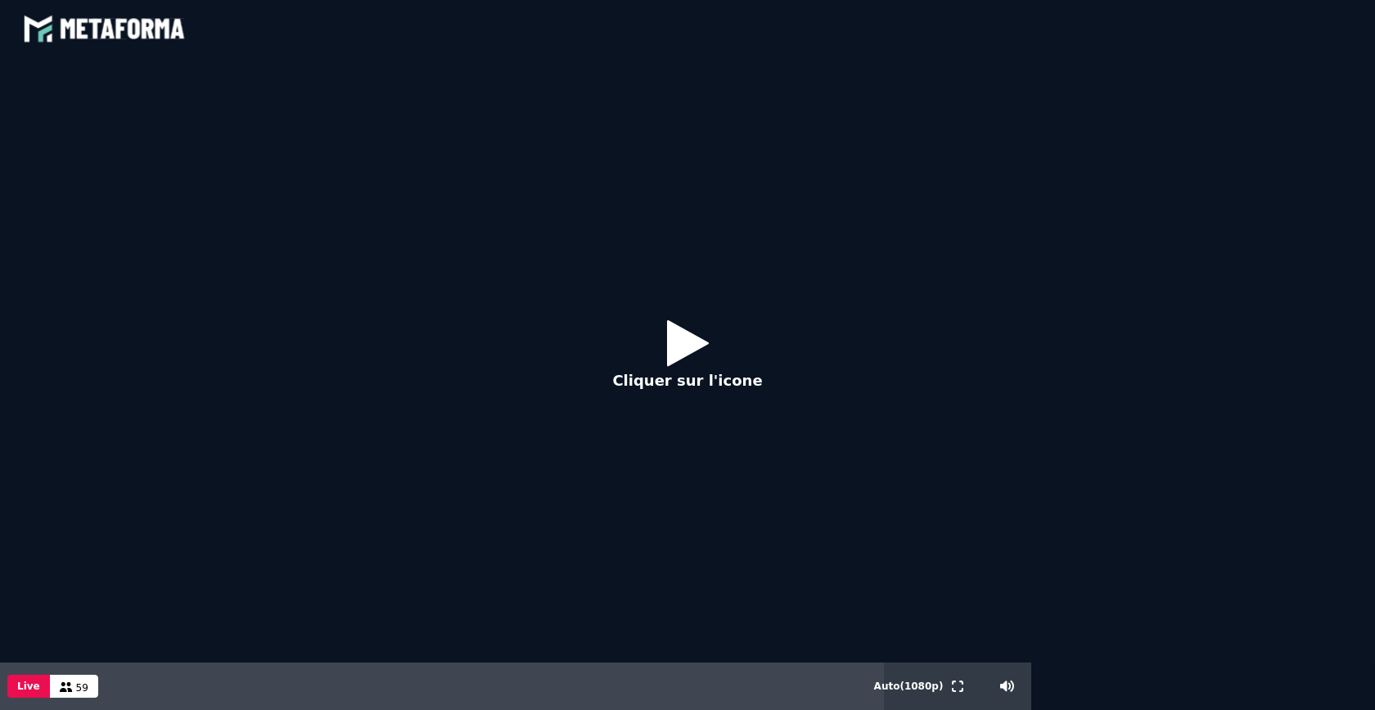
scroll to position [24882, 0]
click at [684, 388] on p "Cliquer sur l'icone" at bounding box center [687, 380] width 150 height 22
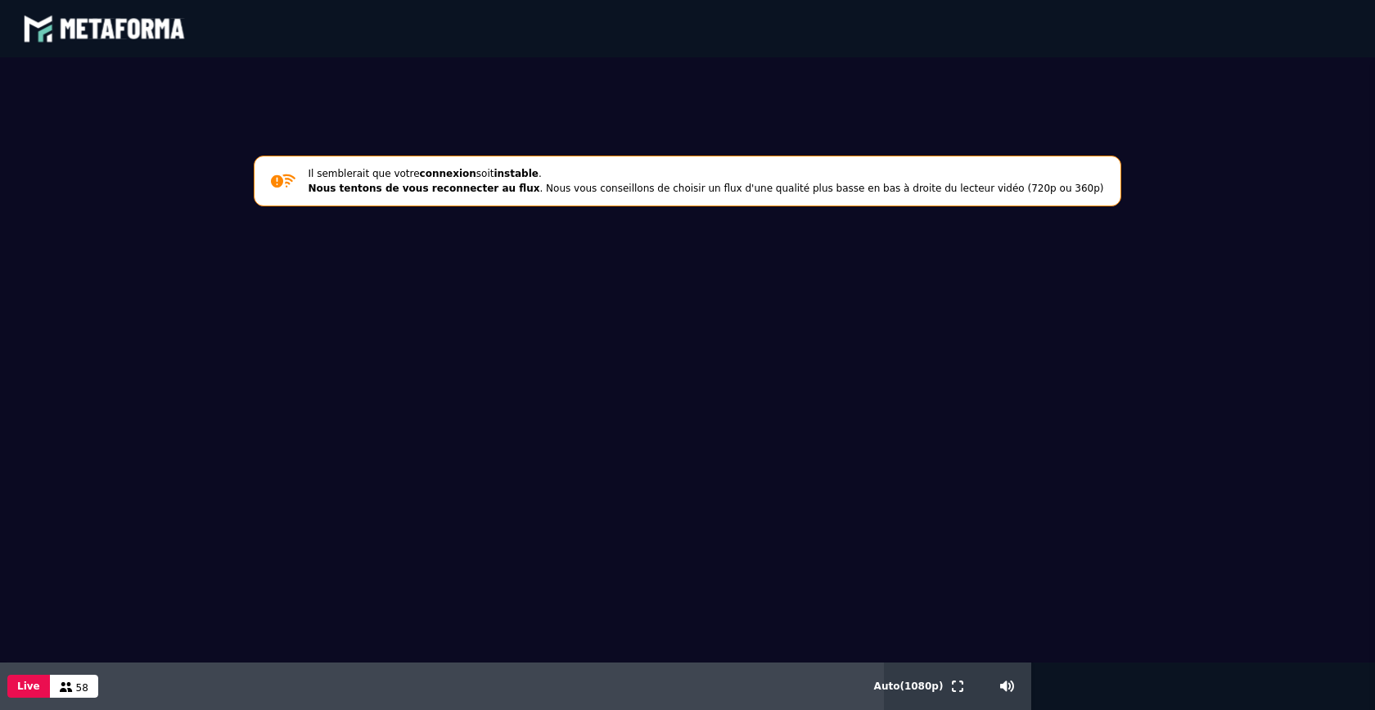
scroll to position [24934, 0]
click at [905, 688] on span "Auto ( 1080 p)" at bounding box center [909, 685] width 70 height 11
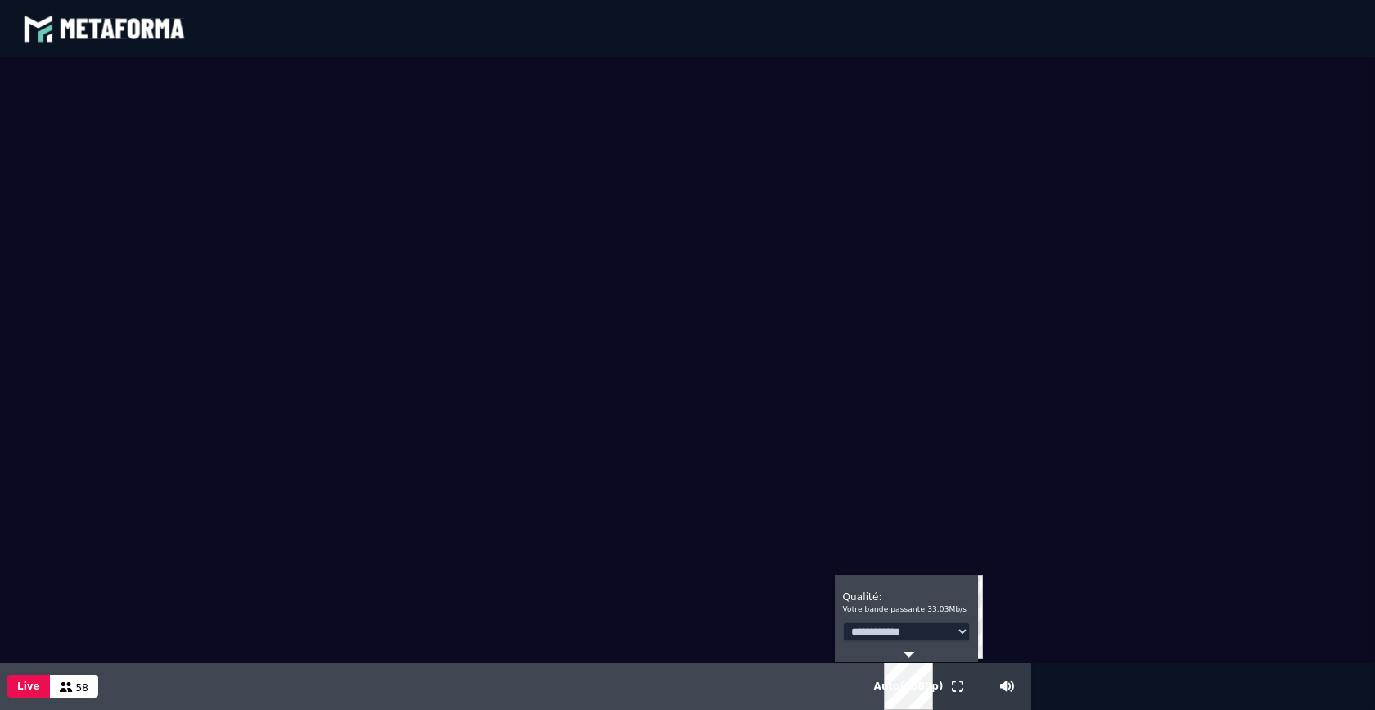
click at [969, 632] on select "**********" at bounding box center [906, 631] width 127 height 19
select select "*"
